Goal: Obtain resource: Obtain resource

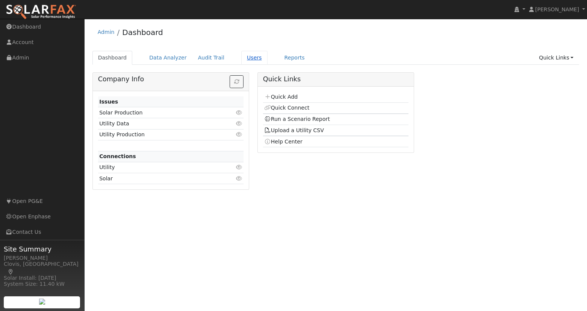
click at [249, 56] on link "Users" at bounding box center [254, 58] width 26 height 14
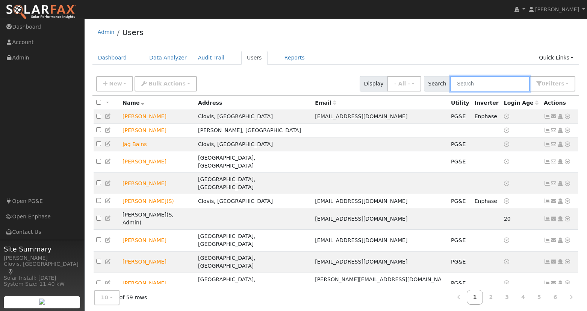
click at [494, 83] on input "text" at bounding box center [490, 83] width 80 height 15
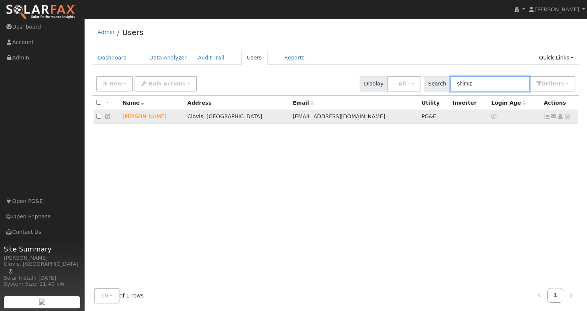
type input "shimiz"
click at [567, 118] on icon at bounding box center [567, 116] width 7 height 5
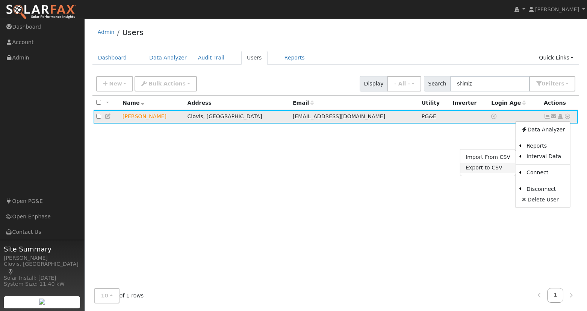
click at [495, 170] on link "Export to CSV" at bounding box center [488, 167] width 55 height 11
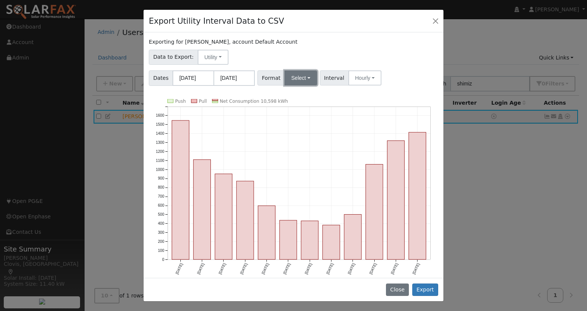
click at [300, 75] on button "Select" at bounding box center [301, 77] width 33 height 15
click at [306, 173] on link "Solargraf" at bounding box center [311, 174] width 54 height 11
click at [375, 80] on button "Hourly" at bounding box center [371, 77] width 33 height 15
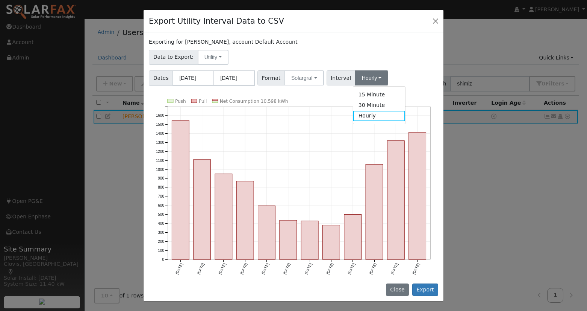
click at [400, 63] on div "Data to Export: Utility Utility Solar" at bounding box center [294, 56] width 292 height 18
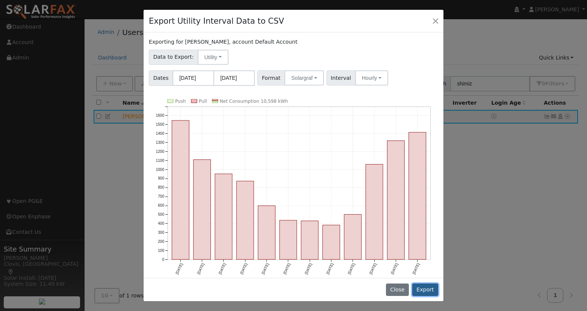
click at [430, 291] on button "Export" at bounding box center [426, 289] width 26 height 13
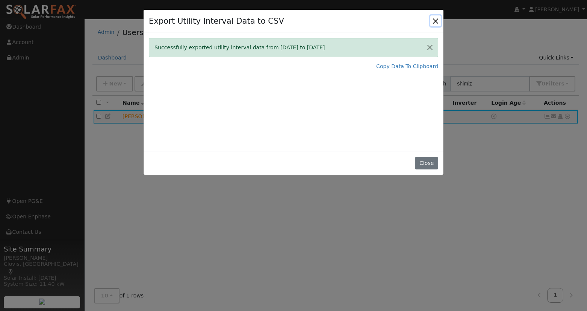
click at [436, 20] on button "Close" at bounding box center [436, 20] width 11 height 11
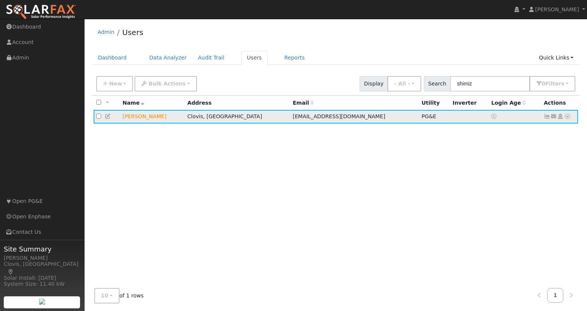
click at [570, 117] on icon at bounding box center [567, 116] width 7 height 5
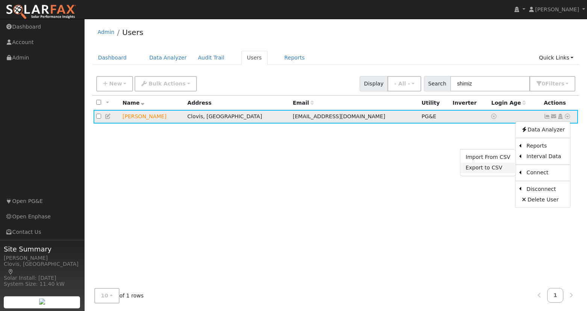
click at [492, 169] on link "Export to CSV" at bounding box center [488, 167] width 55 height 11
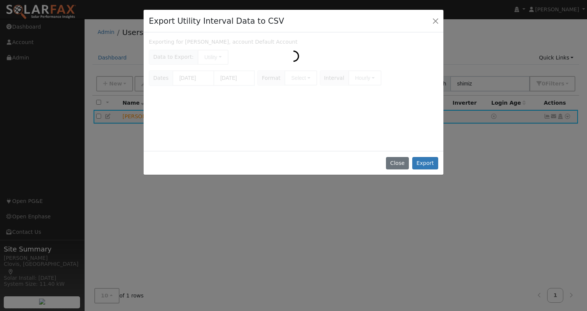
click at [382, 23] on div "Export Utility Interval Data to CSV" at bounding box center [294, 21] width 300 height 23
click at [399, 163] on button "Close" at bounding box center [397, 163] width 23 height 13
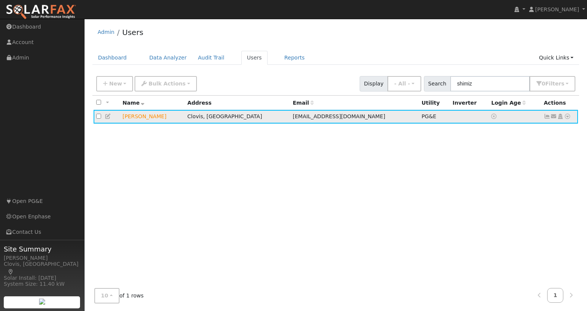
click at [569, 115] on icon at bounding box center [567, 116] width 7 height 5
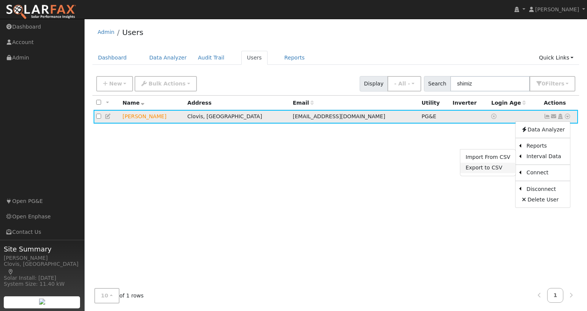
click at [486, 169] on link "Export to CSV" at bounding box center [488, 167] width 55 height 11
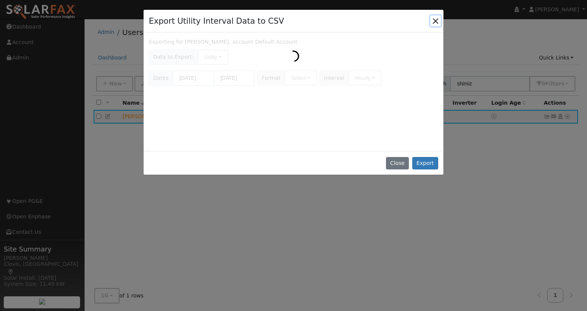
click at [436, 20] on button "Close" at bounding box center [436, 20] width 11 height 11
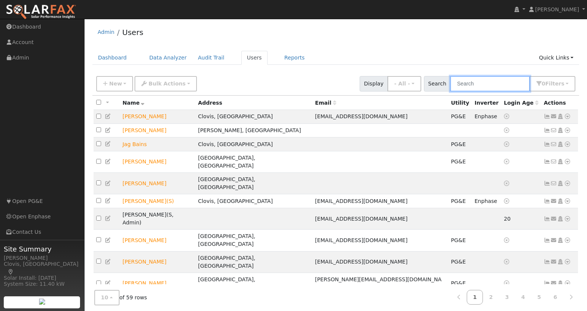
click at [502, 84] on input "text" at bounding box center [490, 83] width 80 height 15
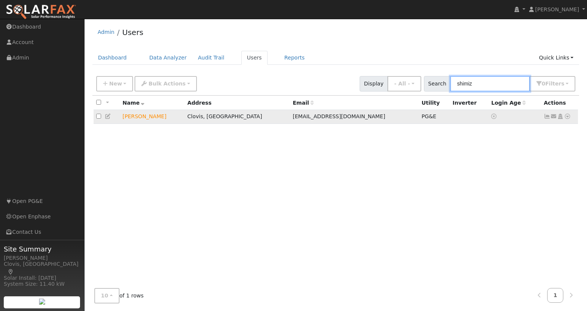
type input "shimiz"
click at [567, 116] on icon at bounding box center [567, 116] width 7 height 5
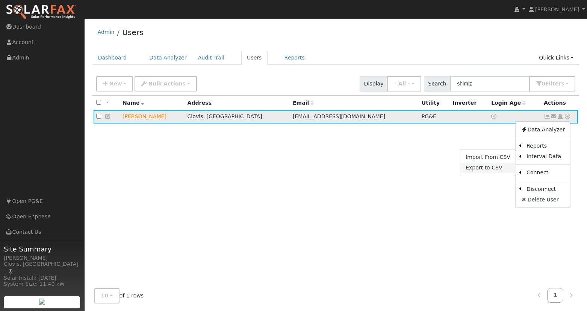
click at [493, 167] on link "Export to CSV" at bounding box center [488, 167] width 55 height 11
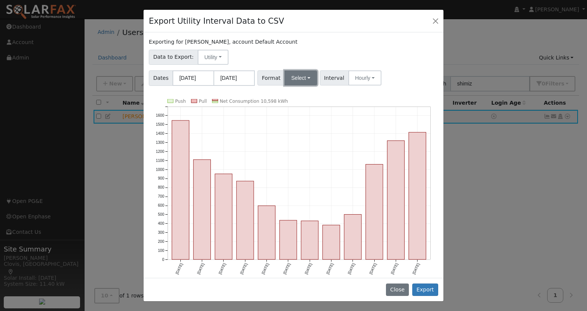
click at [305, 82] on button "Select" at bounding box center [301, 77] width 33 height 15
click at [300, 172] on link "Solargraf" at bounding box center [311, 174] width 54 height 11
drag, startPoint x: 399, startPoint y: 289, endPoint x: 402, endPoint y: 279, distance: 10.5
click at [399, 289] on button "Close" at bounding box center [397, 289] width 23 height 13
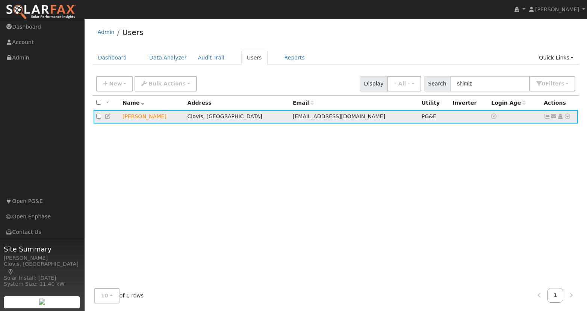
click at [568, 118] on icon at bounding box center [567, 116] width 7 height 5
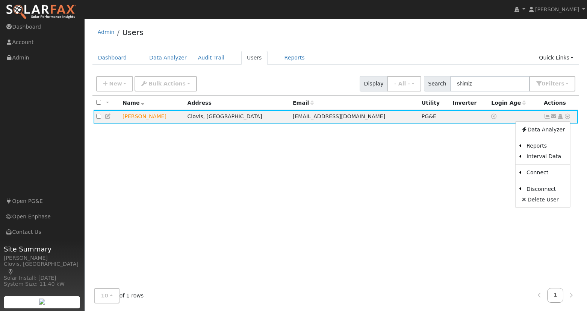
drag, startPoint x: 434, startPoint y: 166, endPoint x: 429, endPoint y: 164, distance: 4.8
click at [432, 165] on div "All None All on page None on page Name Address Email Utility Inverter Login Age…" at bounding box center [336, 189] width 487 height 187
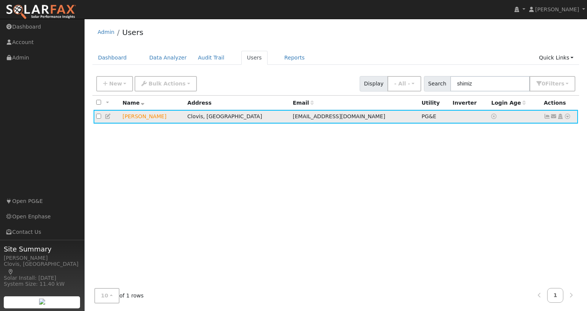
click at [566, 118] on icon at bounding box center [567, 116] width 7 height 5
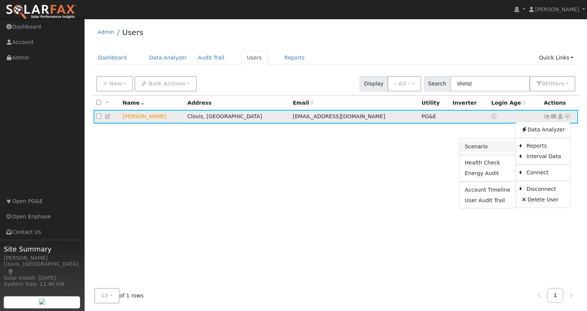
click at [486, 148] on link "Scenario" at bounding box center [488, 146] width 56 height 11
